Goal: Task Accomplishment & Management: Manage account settings

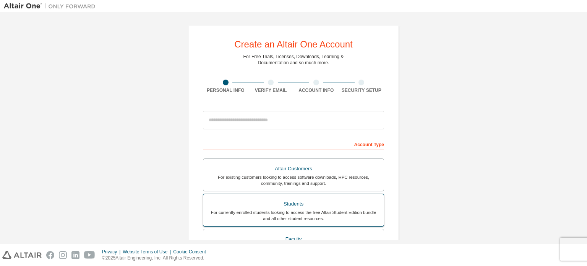
click at [281, 217] on div "For currently enrolled students looking to access the free Altair Student Editi…" at bounding box center [293, 215] width 171 height 12
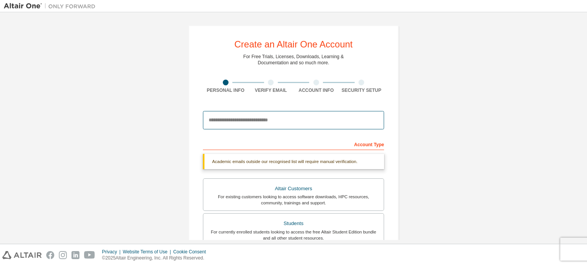
click at [276, 122] on input "email" at bounding box center [293, 120] width 181 height 18
type input "**********"
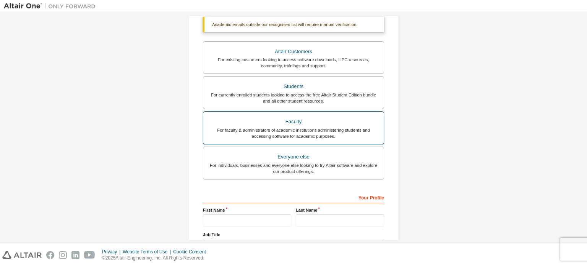
scroll to position [139, 0]
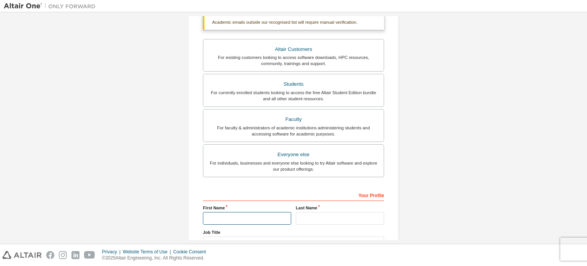
click at [236, 216] on input "text" at bounding box center [247, 218] width 88 height 13
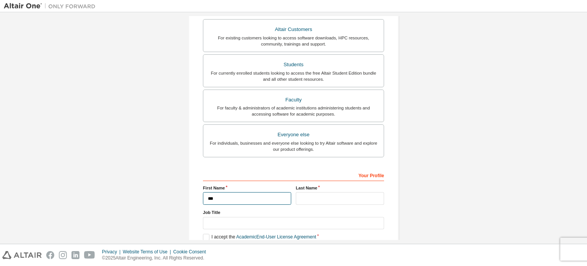
type input "***"
click at [320, 195] on input "text" at bounding box center [340, 198] width 88 height 13
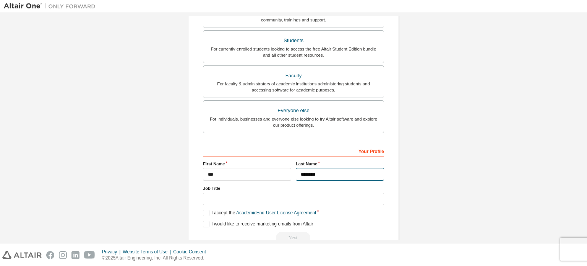
type input "********"
click at [303, 195] on input "text" at bounding box center [293, 199] width 181 height 13
click at [206, 212] on label "I accept the Academic End-User License Agreement" at bounding box center [259, 212] width 113 height 6
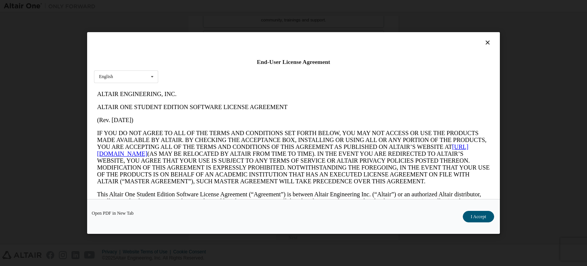
scroll to position [0, 0]
click at [478, 211] on button "I Accept" at bounding box center [478, 216] width 31 height 11
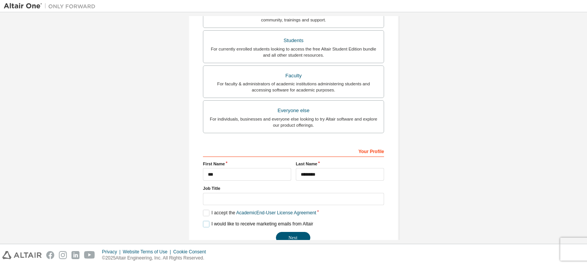
click at [207, 221] on label "I would like to receive marketing emails from Altair" at bounding box center [258, 224] width 110 height 6
click at [218, 193] on input "text" at bounding box center [293, 199] width 181 height 13
type input "*"
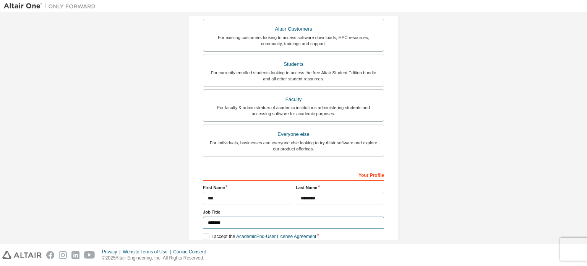
scroll to position [179, 0]
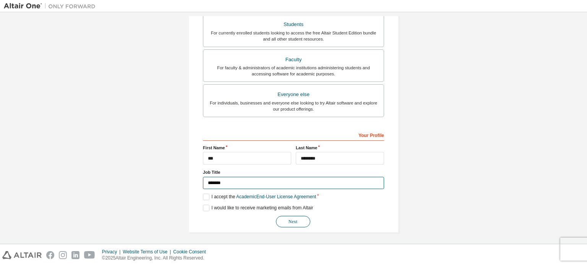
type input "*******"
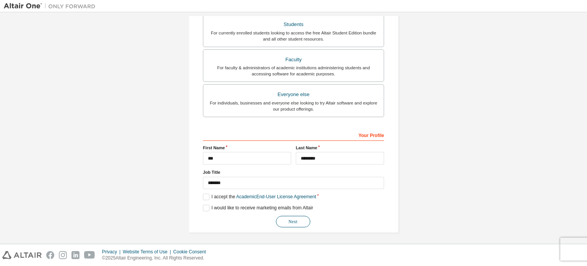
click at [284, 220] on button "Next" at bounding box center [293, 221] width 34 height 11
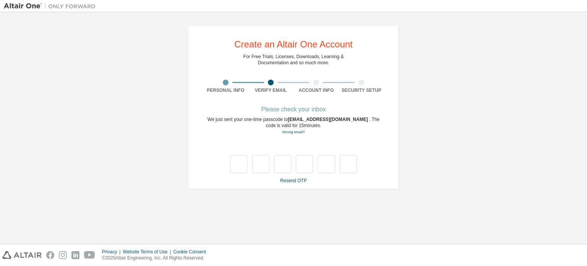
scroll to position [0, 0]
type input "*"
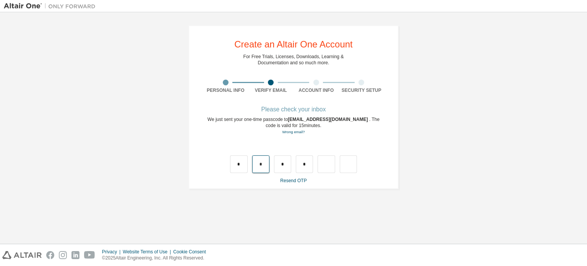
click at [261, 165] on input "*" at bounding box center [260, 164] width 17 height 18
click at [287, 167] on input "*" at bounding box center [282, 164] width 17 height 18
click at [305, 168] on input "*" at bounding box center [304, 164] width 17 height 18
click at [254, 162] on input "text" at bounding box center [260, 164] width 17 height 18
type input "*"
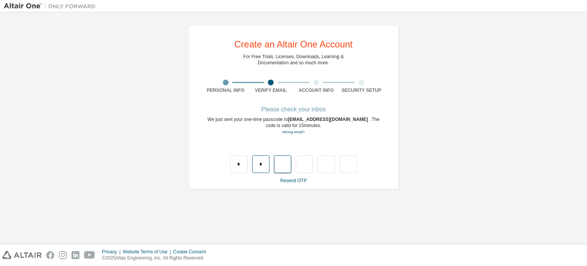
type input "*"
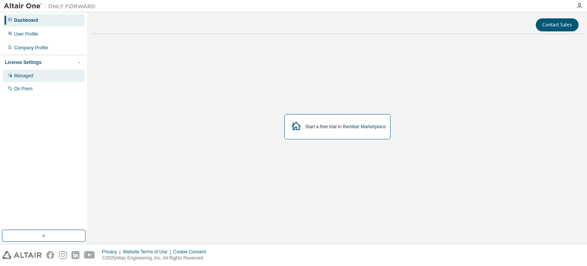
click at [50, 71] on div "Managed" at bounding box center [43, 76] width 81 height 12
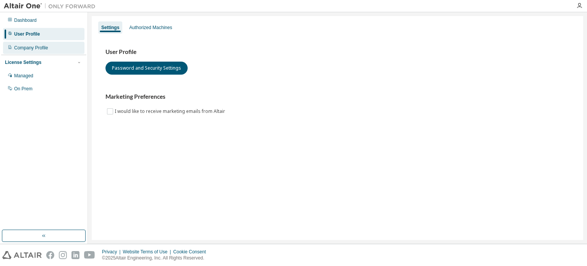
click at [65, 43] on div "Company Profile" at bounding box center [43, 48] width 81 height 12
